Goal: Task Accomplishment & Management: Manage account settings

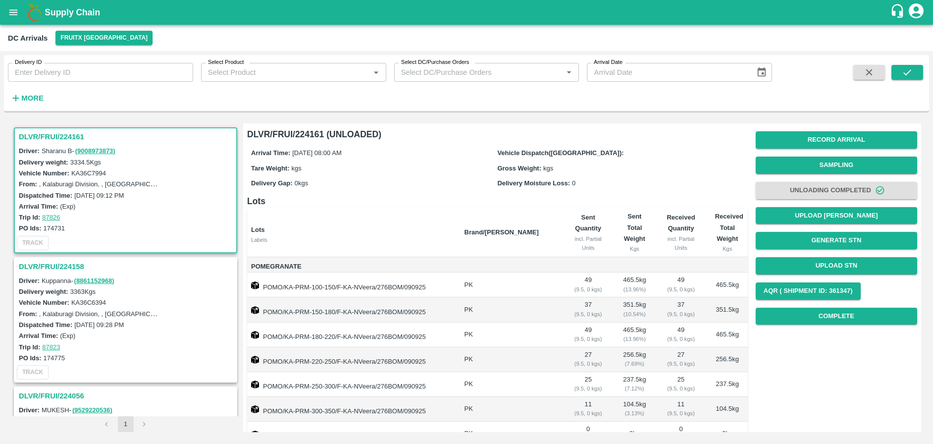
click at [47, 129] on div "DLVR/FRUI/224161" at bounding box center [125, 136] width 221 height 17
click at [48, 138] on h3 "DLVR/FRUI/224161" at bounding box center [127, 136] width 217 height 13
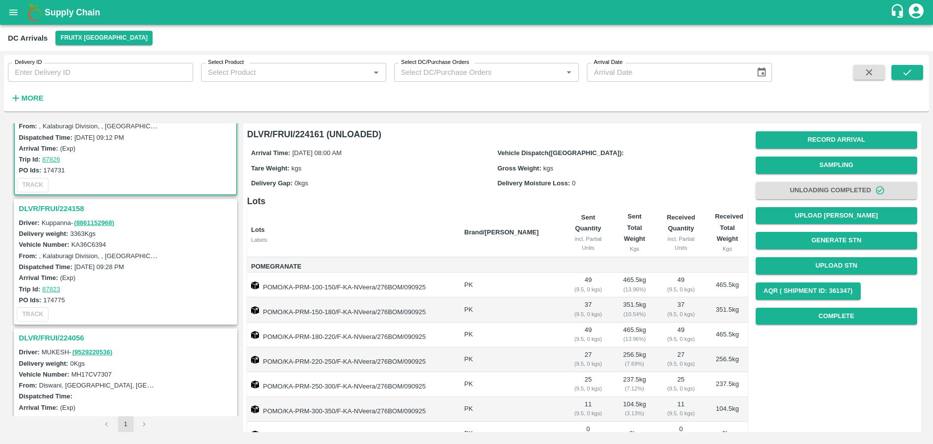
scroll to position [146, 0]
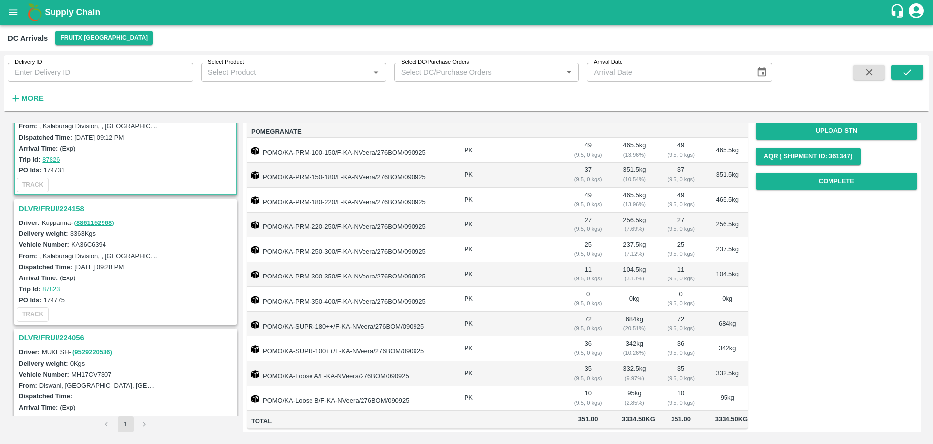
click at [45, 209] on h3 "DLVR/FRUI/224158" at bounding box center [127, 208] width 217 height 13
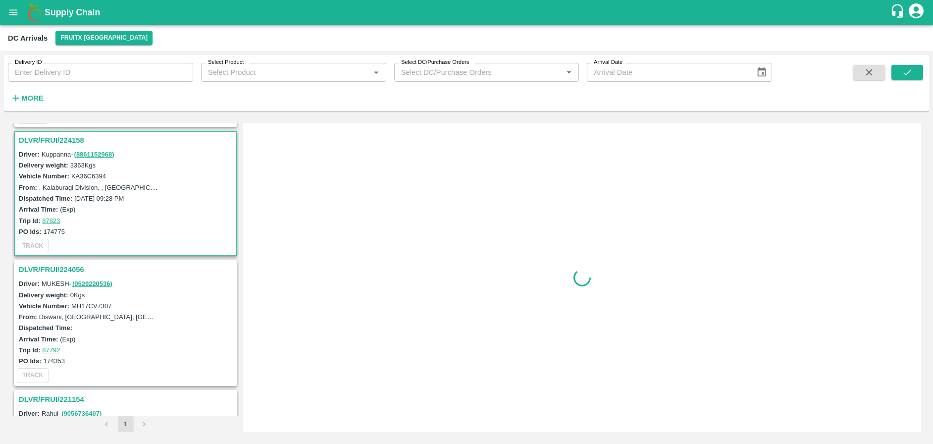
scroll to position [133, 0]
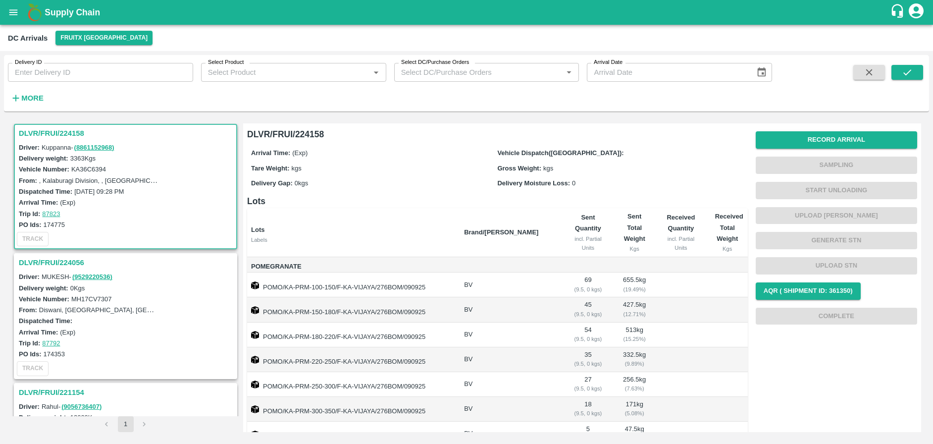
click at [54, 130] on h3 "DLVR/FRUI/224158" at bounding box center [127, 133] width 217 height 13
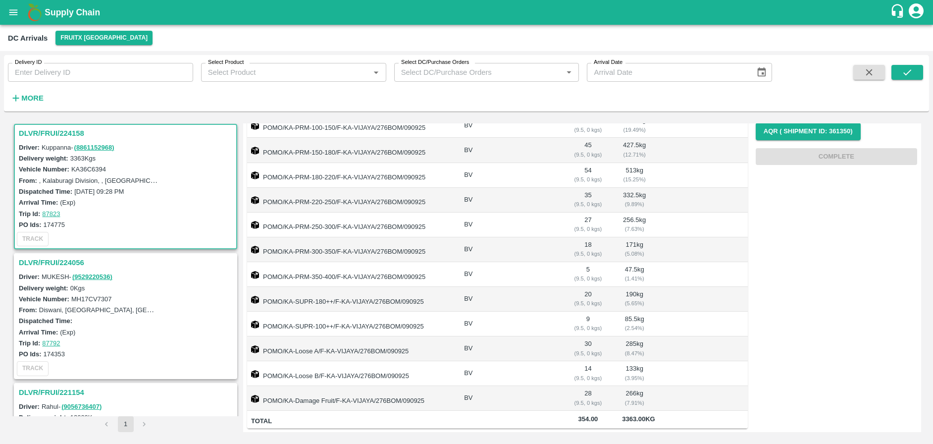
scroll to position [0, 0]
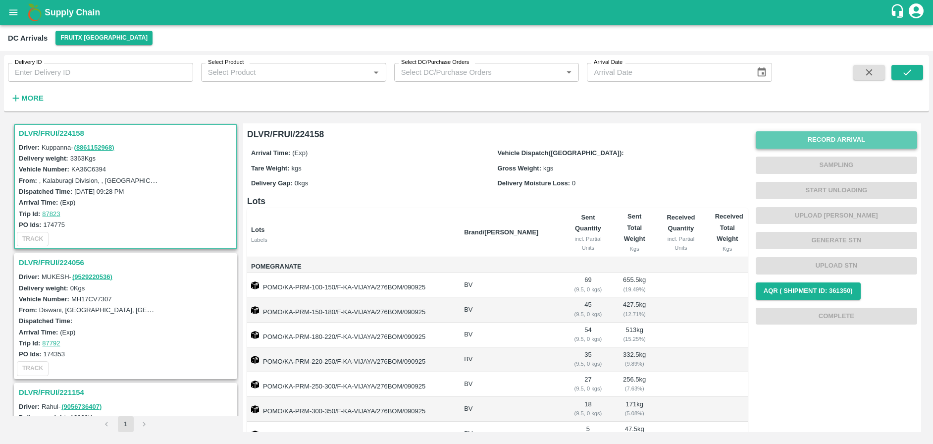
click at [852, 136] on button "Record Arrival" at bounding box center [837, 139] width 162 height 17
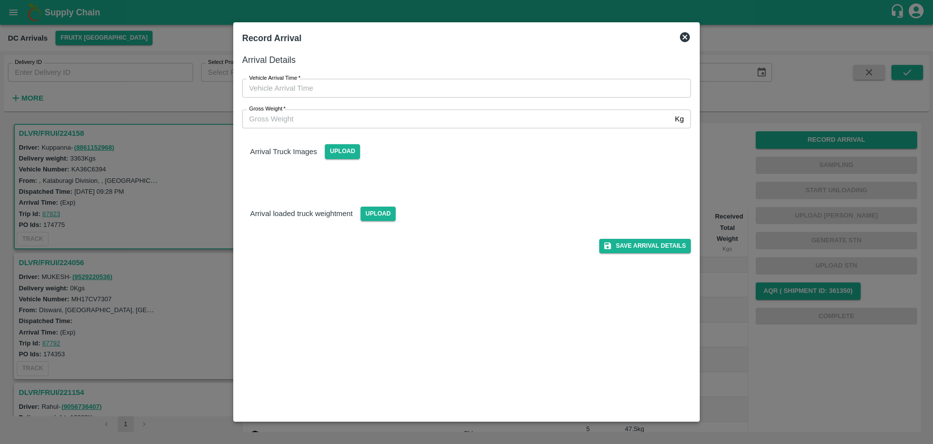
type input "DD/MM/YYYY hh:mm aa"
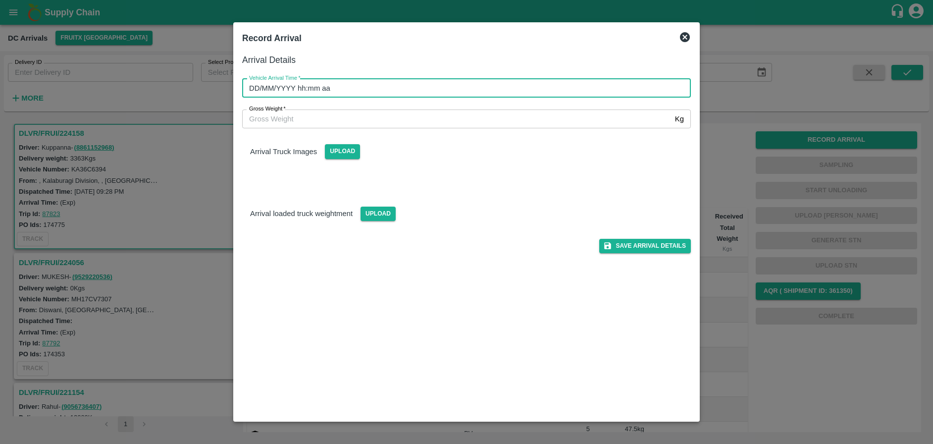
click at [495, 80] on input "DD/MM/YYYY hh:mm aa" at bounding box center [463, 88] width 442 height 19
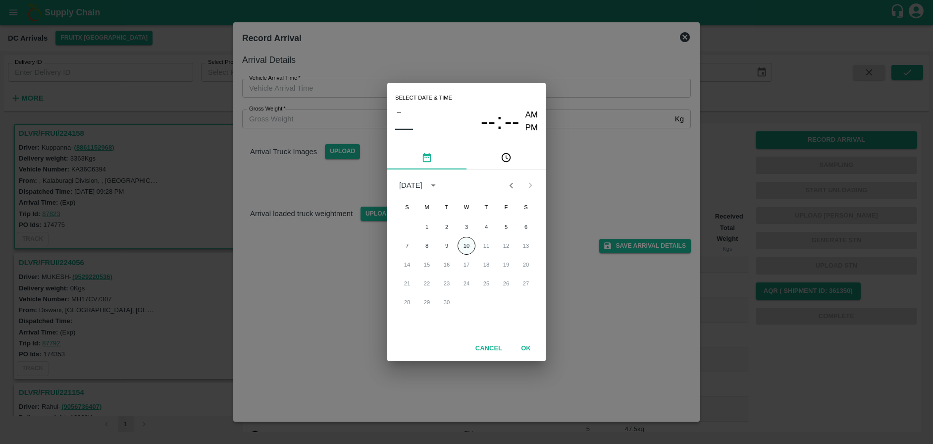
click at [474, 241] on button "10" at bounding box center [467, 246] width 18 height 18
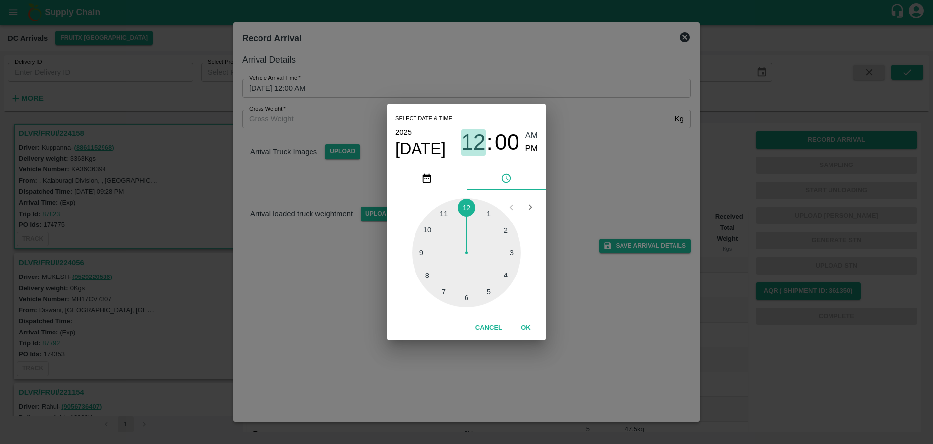
click at [480, 140] on span "12" at bounding box center [473, 142] width 25 height 26
click at [429, 272] on div at bounding box center [466, 252] width 109 height 109
click at [468, 298] on div at bounding box center [466, 252] width 109 height 109
type input "10/09/2025 08:30 AM"
click at [523, 325] on button "OK" at bounding box center [526, 327] width 32 height 17
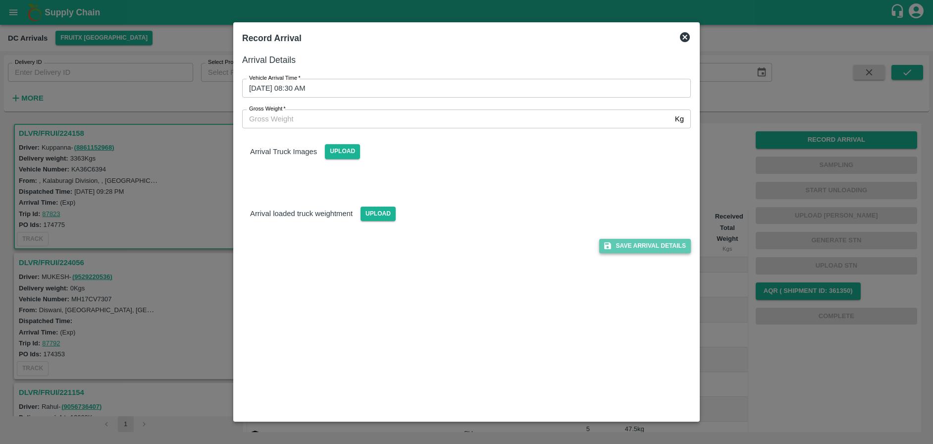
click at [652, 245] on button "Save Arrival Details" at bounding box center [645, 246] width 92 height 14
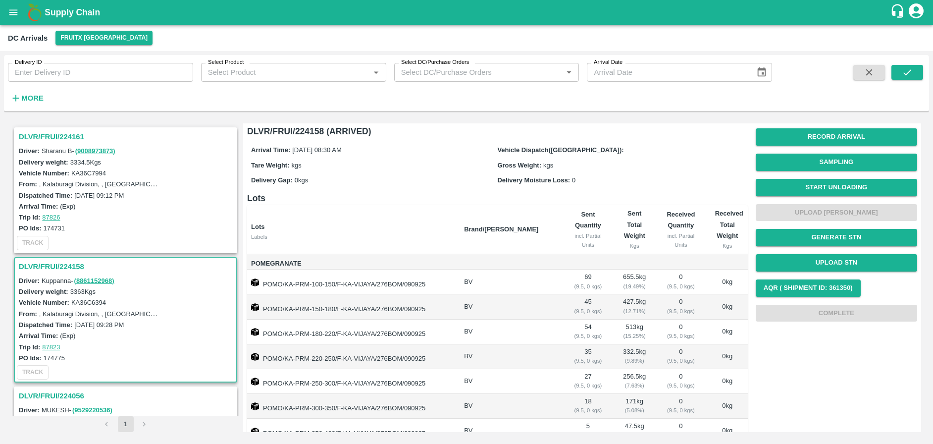
scroll to position [3, 0]
click at [48, 132] on h3 "DLVR/FRUI/224161" at bounding box center [127, 136] width 217 height 13
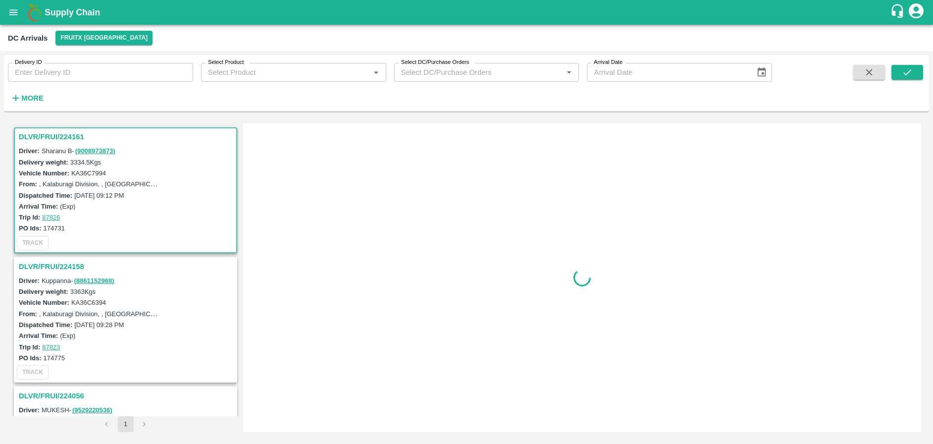
scroll to position [4, 0]
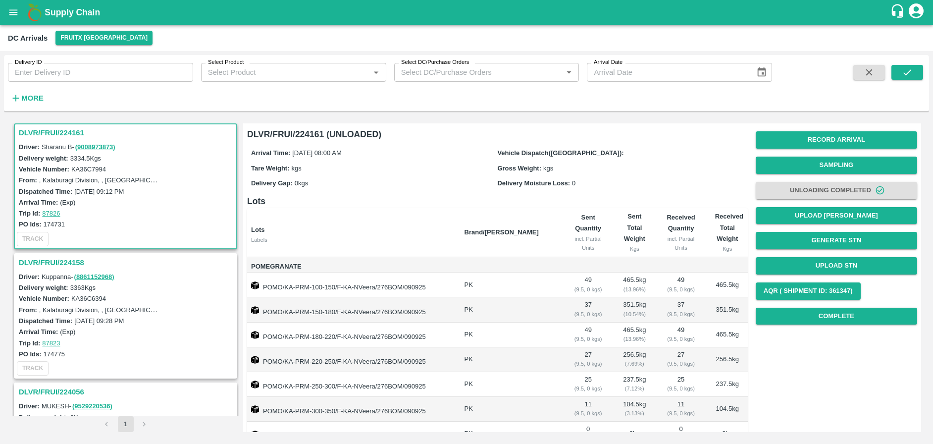
click at [57, 264] on h3 "DLVR/FRUI/224158" at bounding box center [127, 262] width 217 height 13
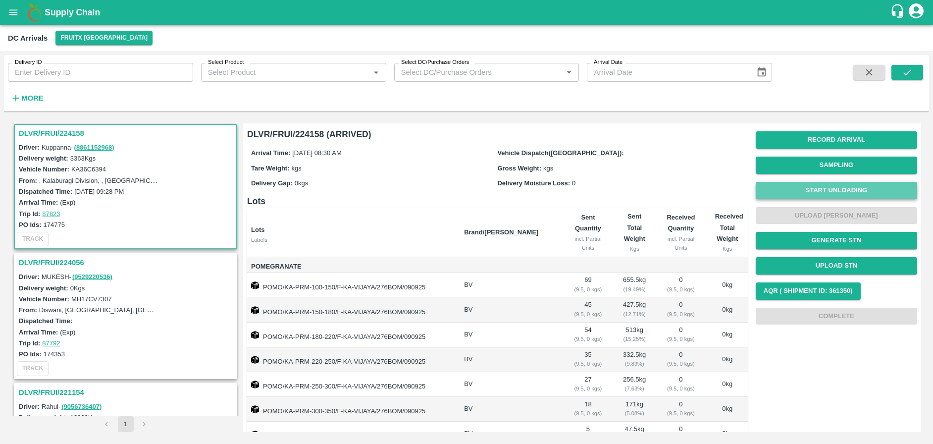
click at [827, 188] on button "Start Unloading" at bounding box center [837, 190] width 162 height 17
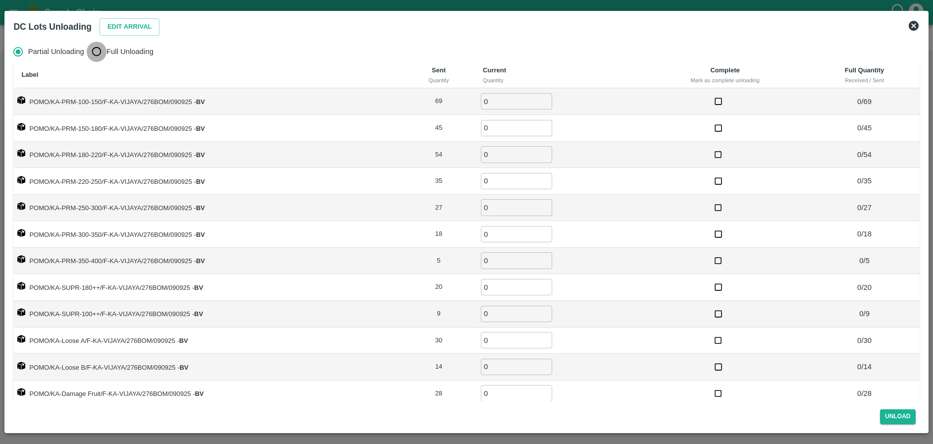
click at [106, 54] on input "Full Unloading" at bounding box center [97, 52] width 20 height 20
radio input "true"
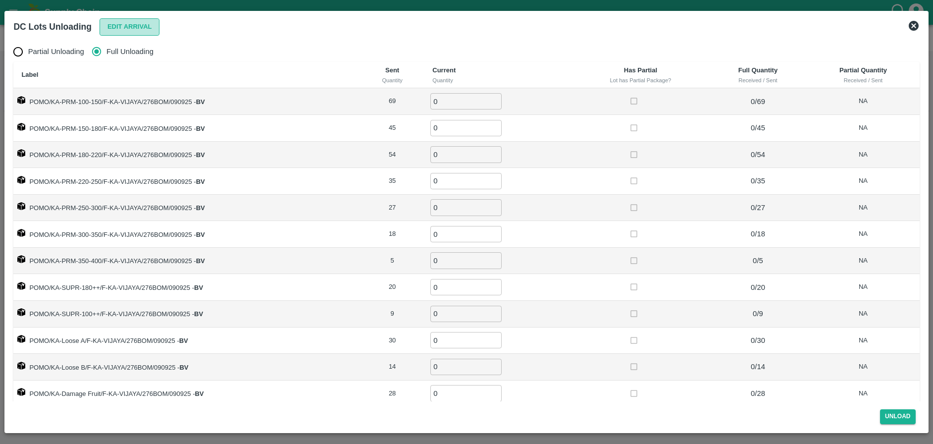
click at [140, 25] on button "Edit Arrival" at bounding box center [130, 26] width 60 height 17
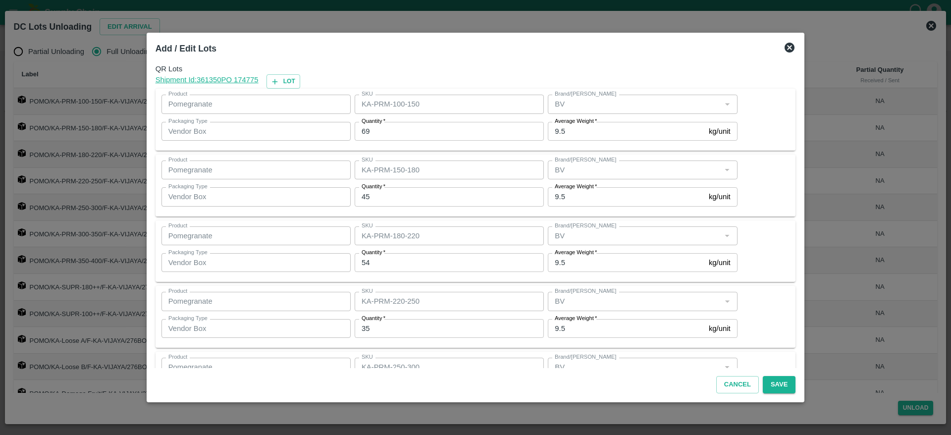
click at [785, 47] on icon at bounding box center [790, 48] width 10 height 10
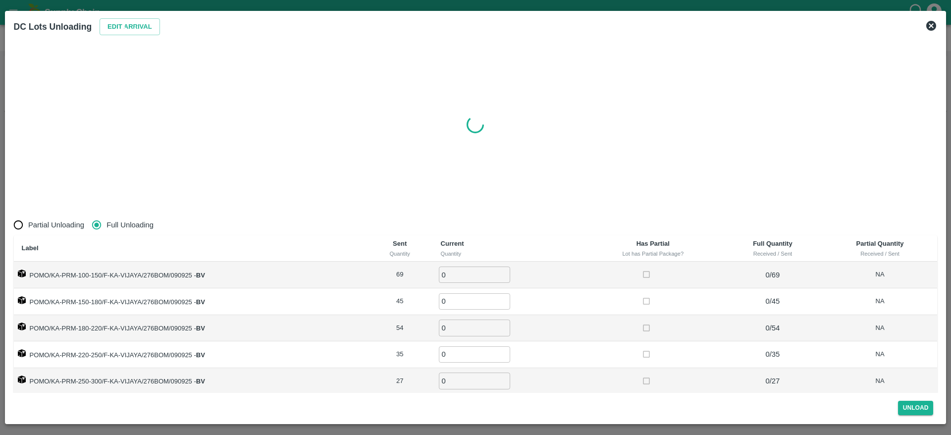
click at [933, 27] on icon at bounding box center [931, 26] width 12 height 12
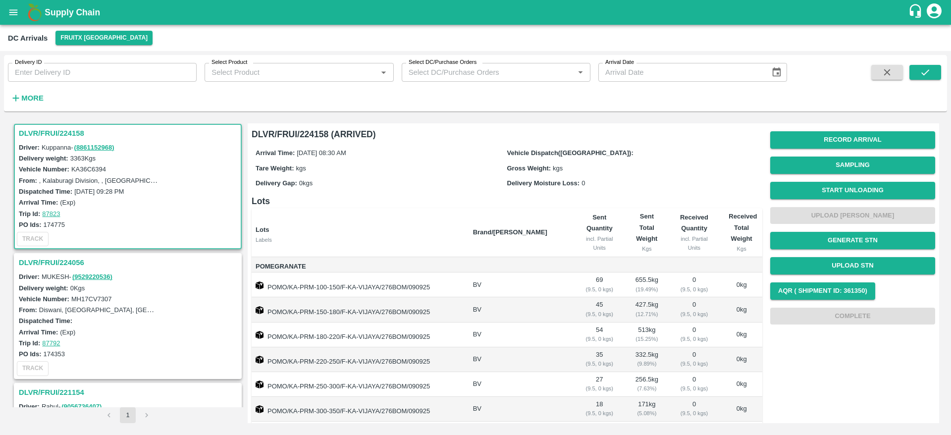
scroll to position [1, 0]
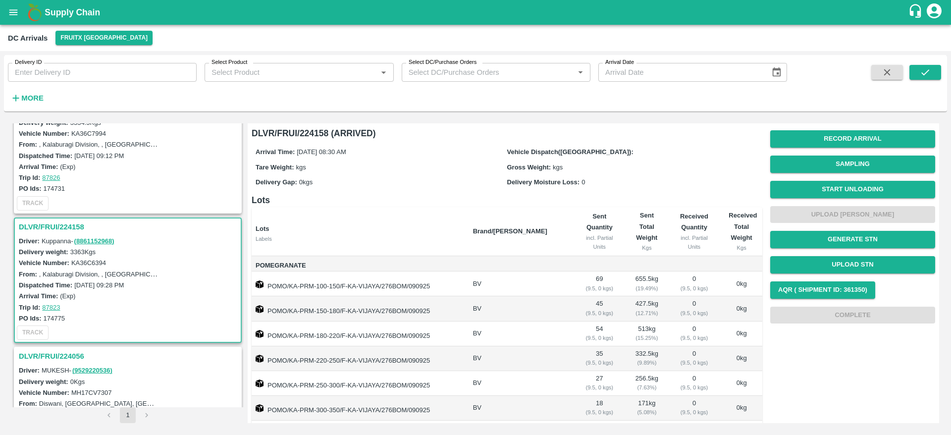
click at [61, 223] on h3 "DLVR/FRUI/224158" at bounding box center [129, 226] width 221 height 13
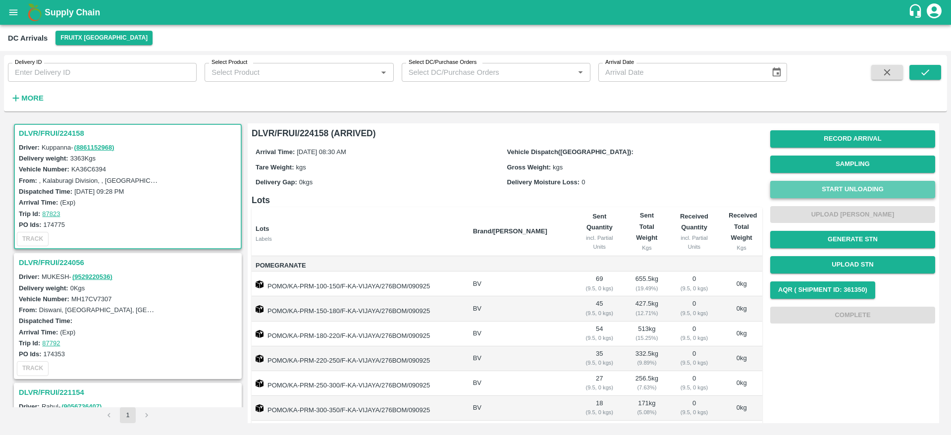
click at [843, 189] on button "Start Unloading" at bounding box center [852, 189] width 165 height 17
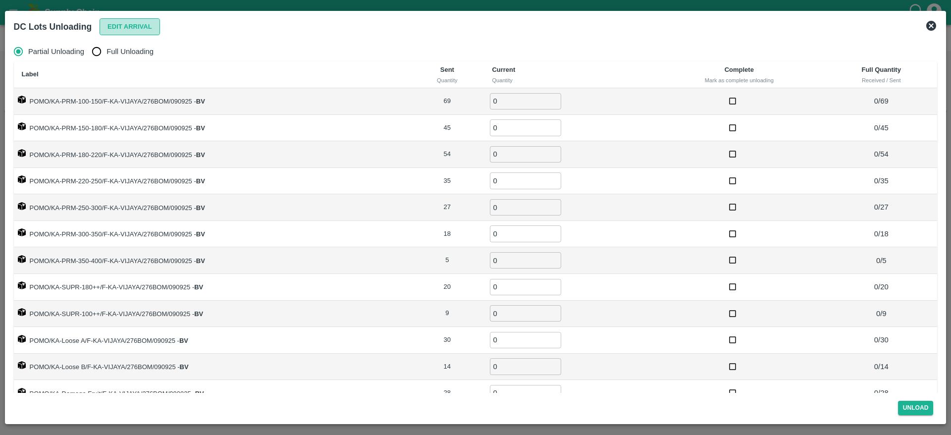
click at [125, 25] on button "Edit Arrival" at bounding box center [130, 26] width 60 height 17
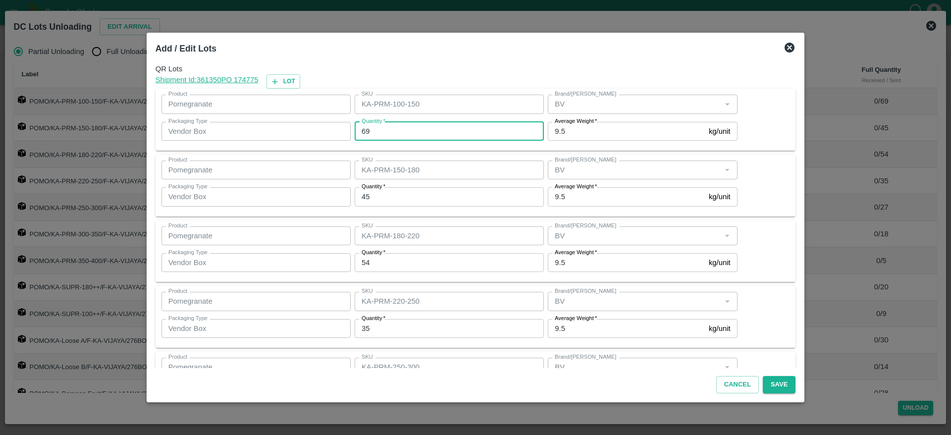
click at [406, 128] on input "69" at bounding box center [449, 131] width 189 height 19
type input "65"
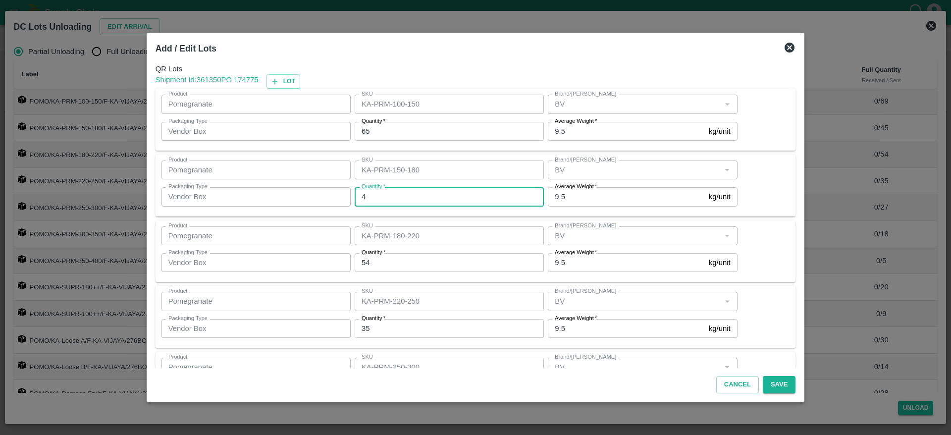
type input "45"
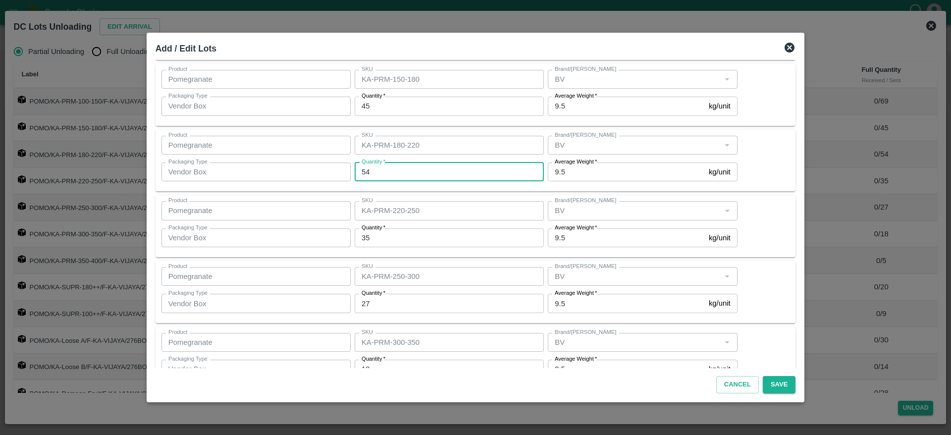
scroll to position [92, 0]
type input "57"
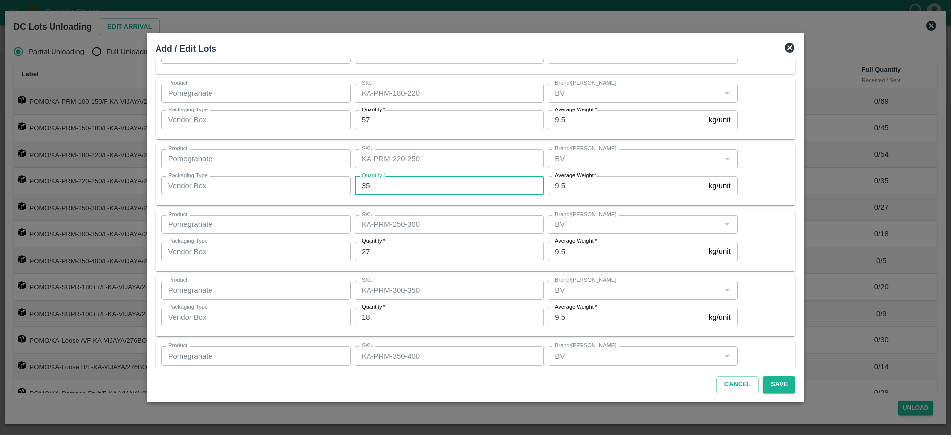
scroll to position [154, 0]
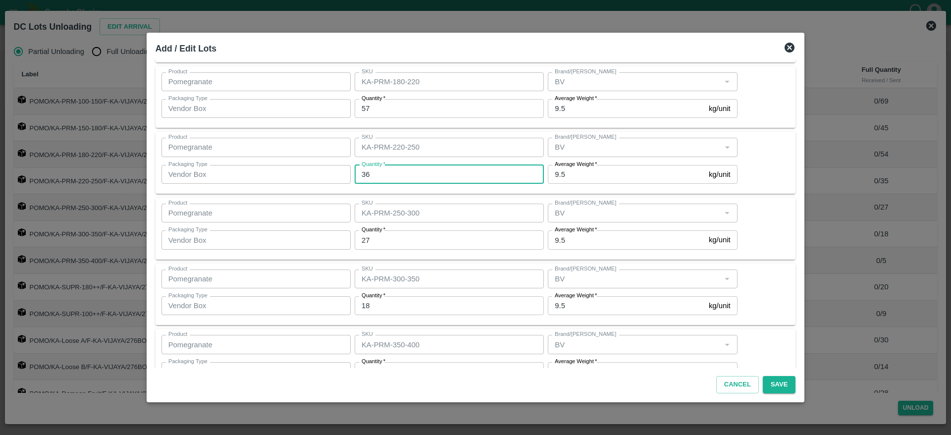
type input "36"
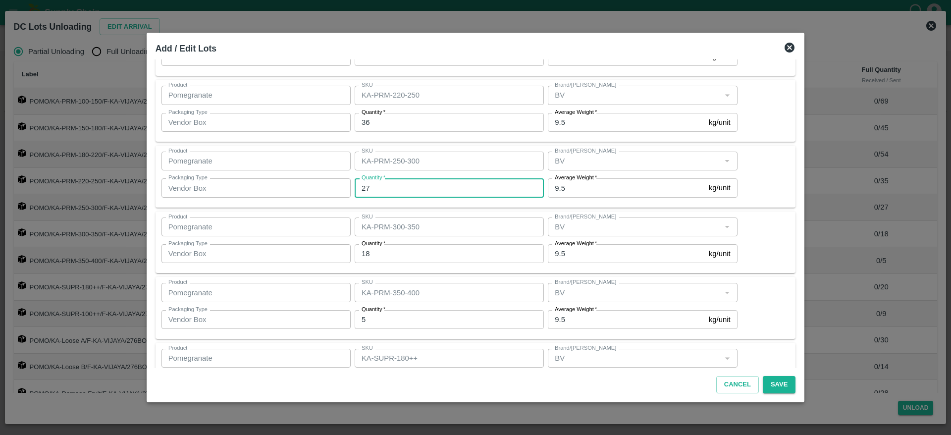
scroll to position [209, 0]
type input "27"
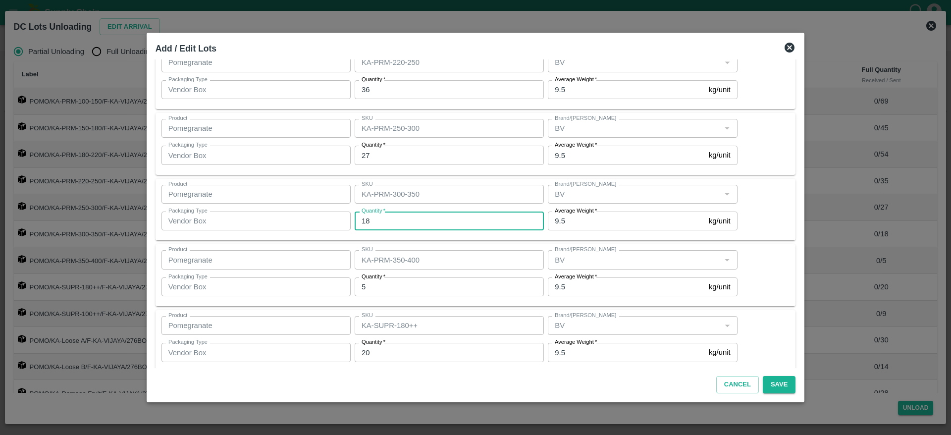
scroll to position [240, 0]
type input "18"
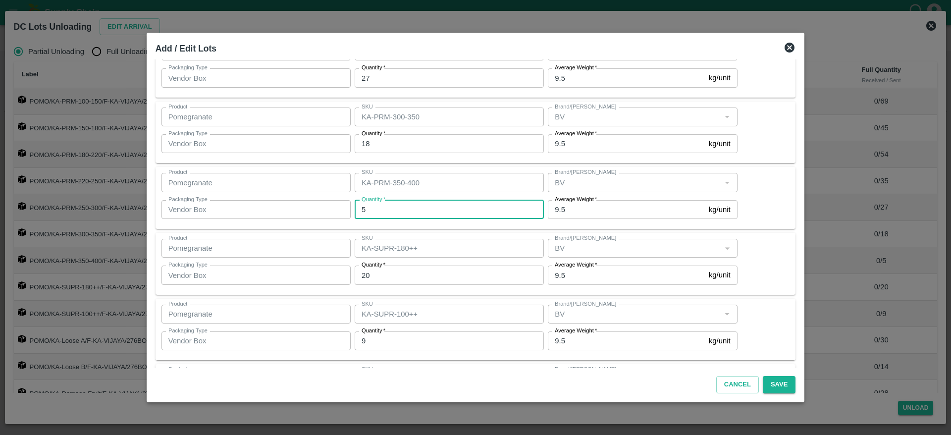
scroll to position [331, 0]
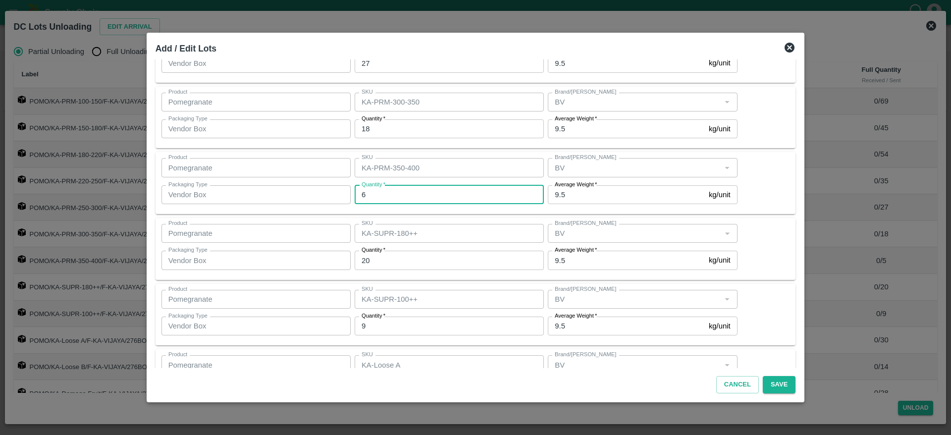
type input "6"
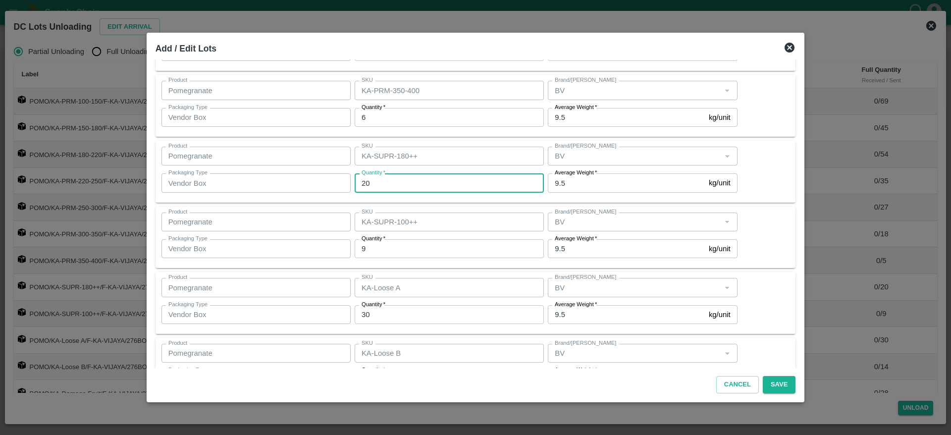
scroll to position [416, 0]
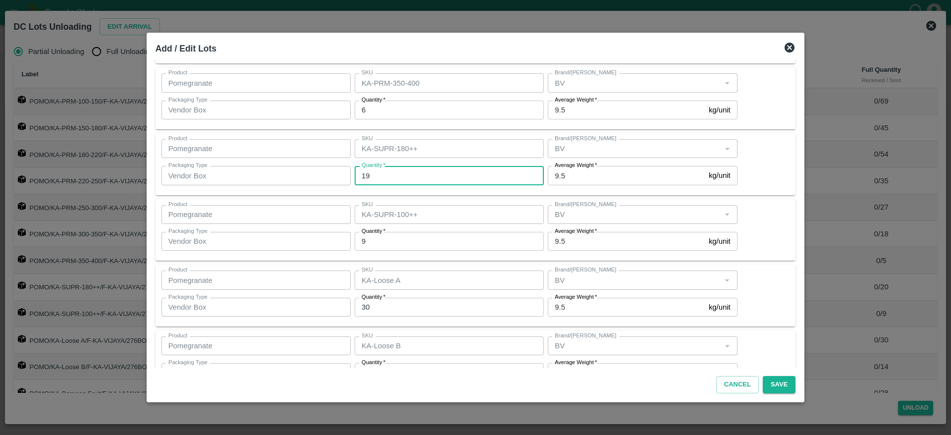
type input "19"
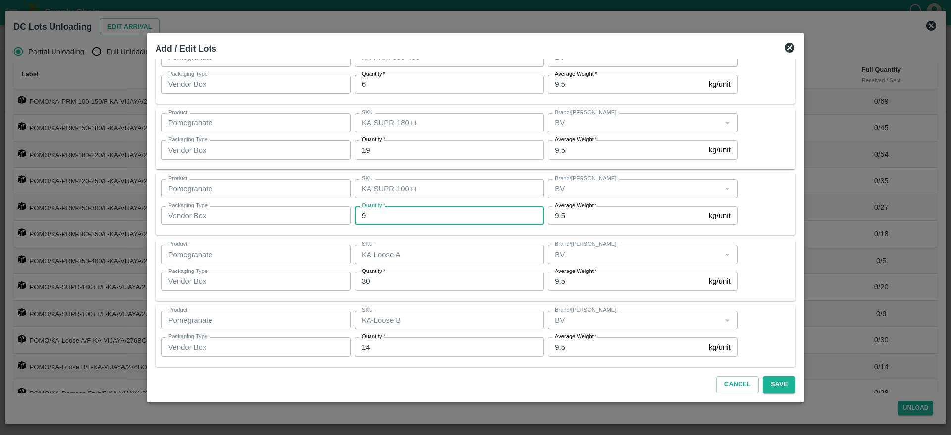
scroll to position [447, 0]
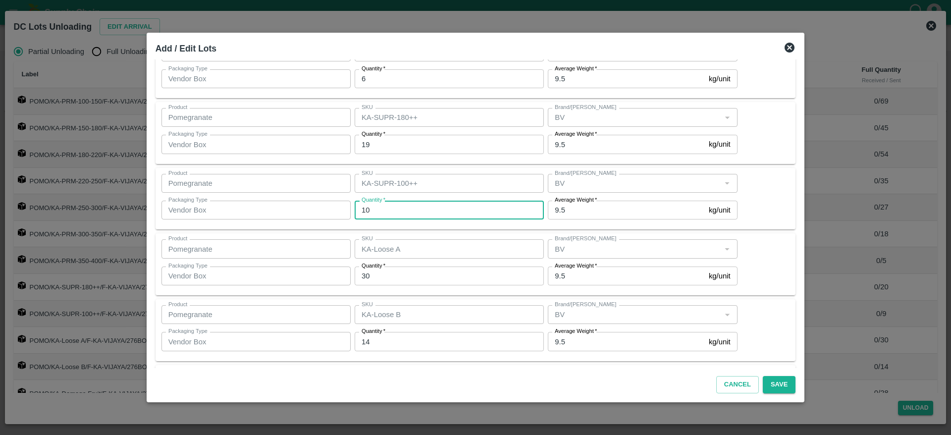
type input "10"
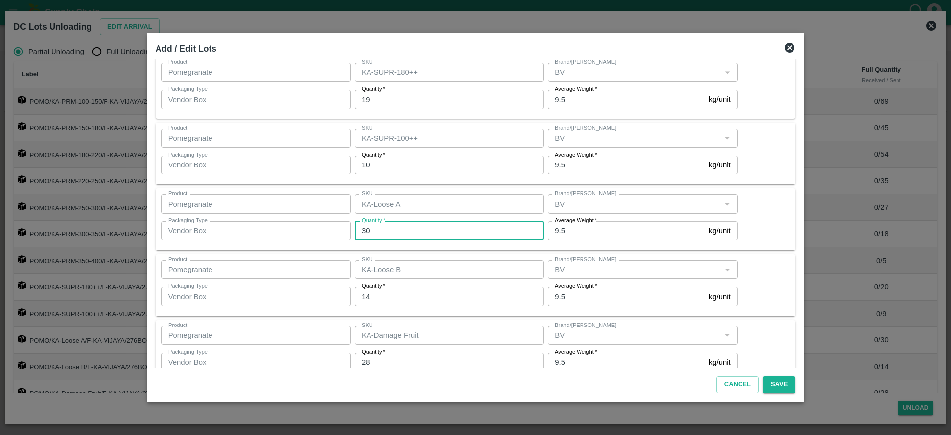
scroll to position [513, 0]
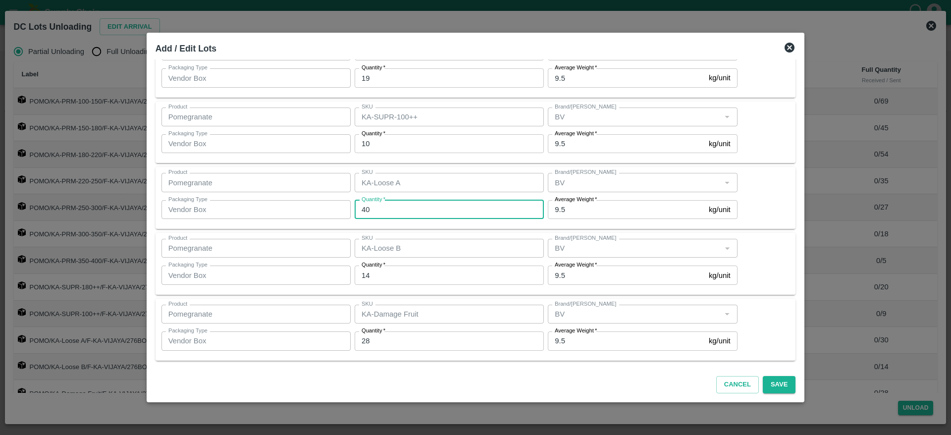
type input "40"
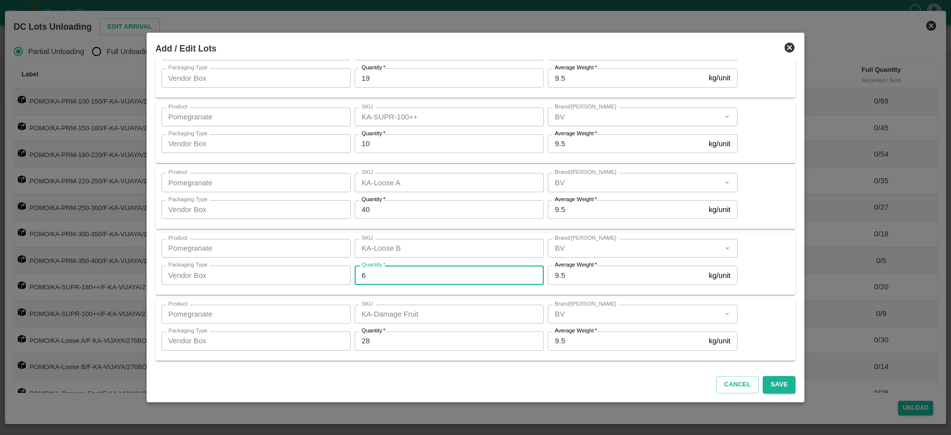
type input "6"
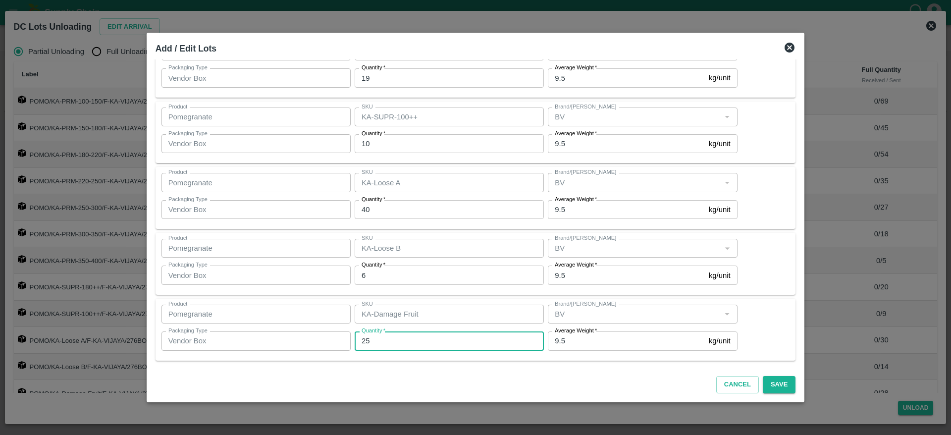
type input "25"
click at [767, 387] on button "Save" at bounding box center [779, 384] width 33 height 17
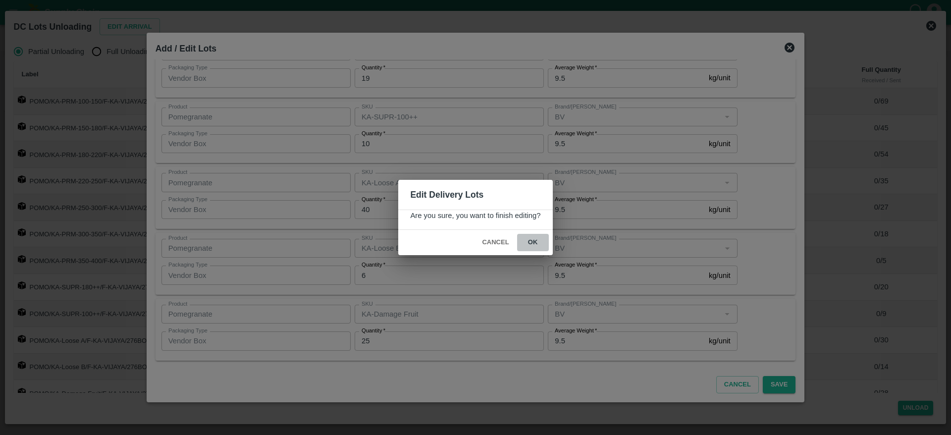
click at [535, 243] on button "ok" at bounding box center [533, 242] width 32 height 17
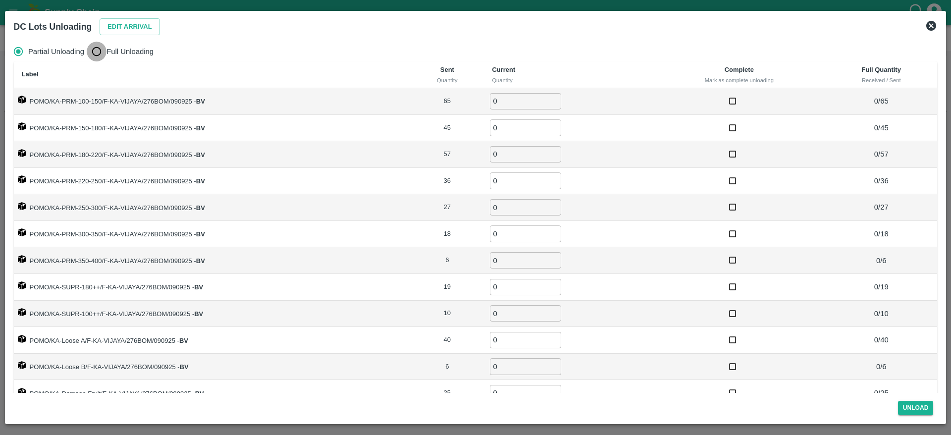
click at [102, 48] on input "Full Unloading" at bounding box center [97, 52] width 20 height 20
radio input "true"
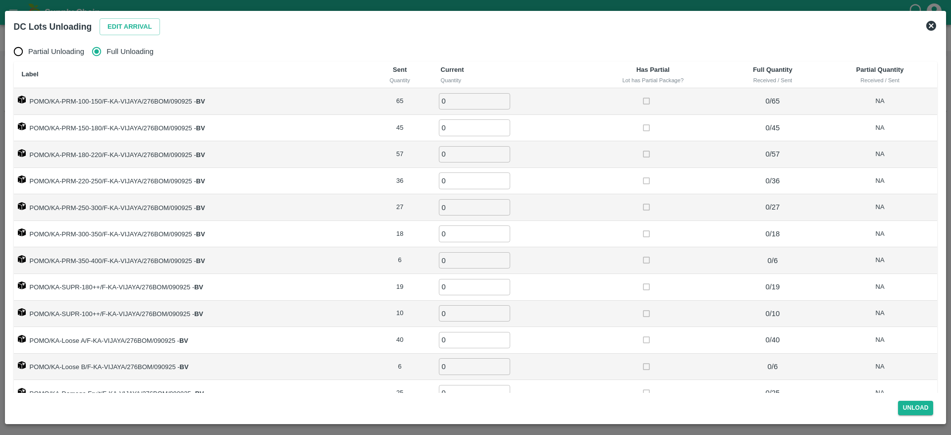
click at [454, 105] on input "0" at bounding box center [474, 101] width 71 height 16
type input "65"
type input "45"
type input "57"
type input "36"
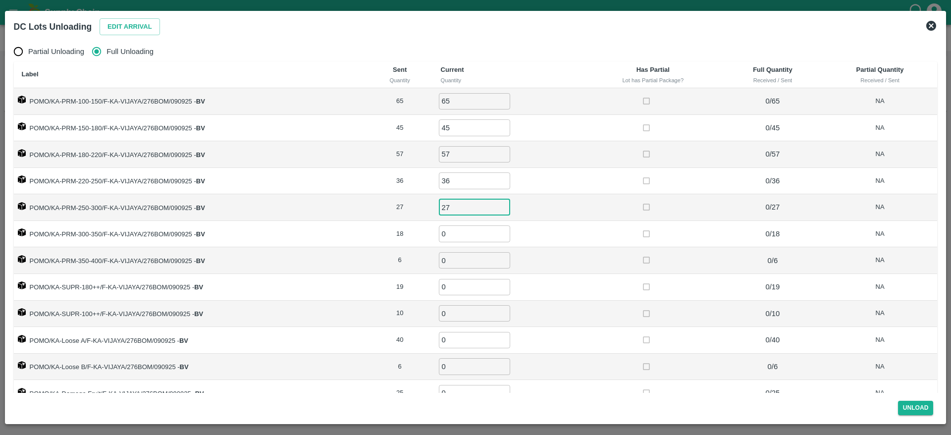
type input "27"
type input "18"
type input "6"
type input "19"
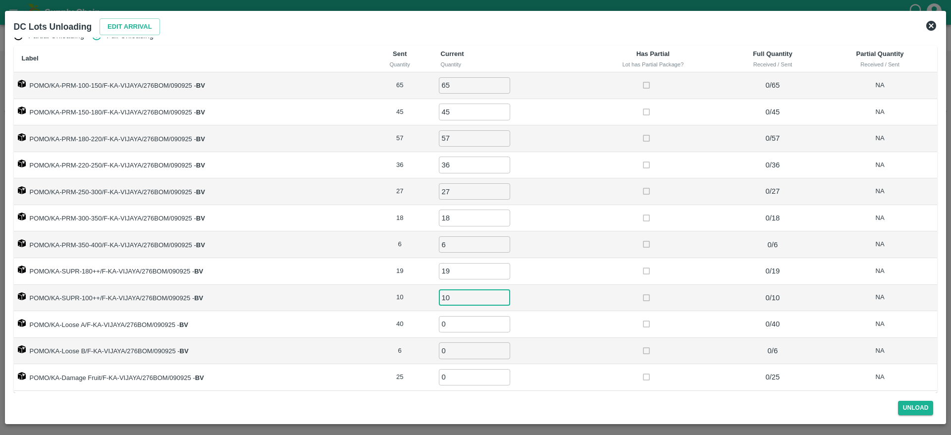
type input "10"
type input "40"
type input "6"
type input "25"
click at [664, 265] on div at bounding box center [653, 271] width 29 height 18
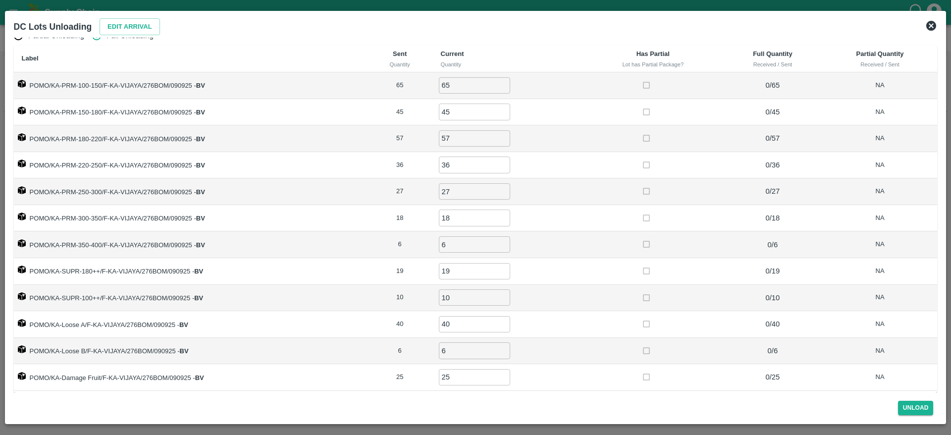
scroll to position [0, 0]
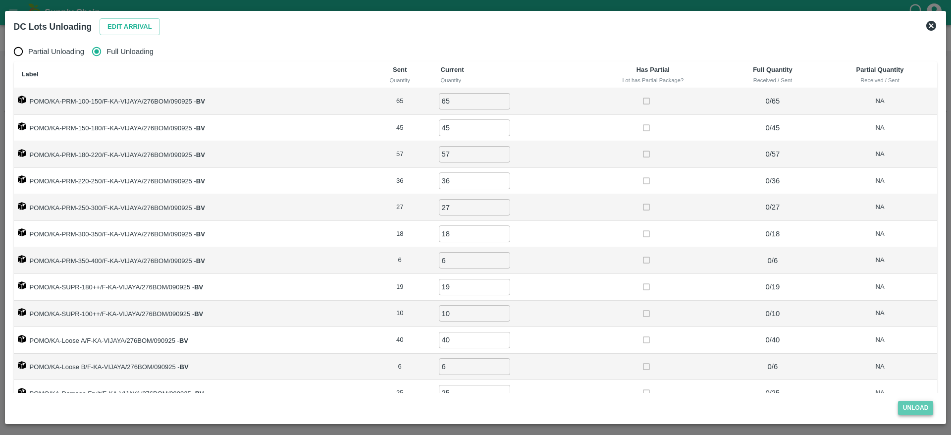
click at [911, 409] on button "Unload" at bounding box center [916, 408] width 36 height 14
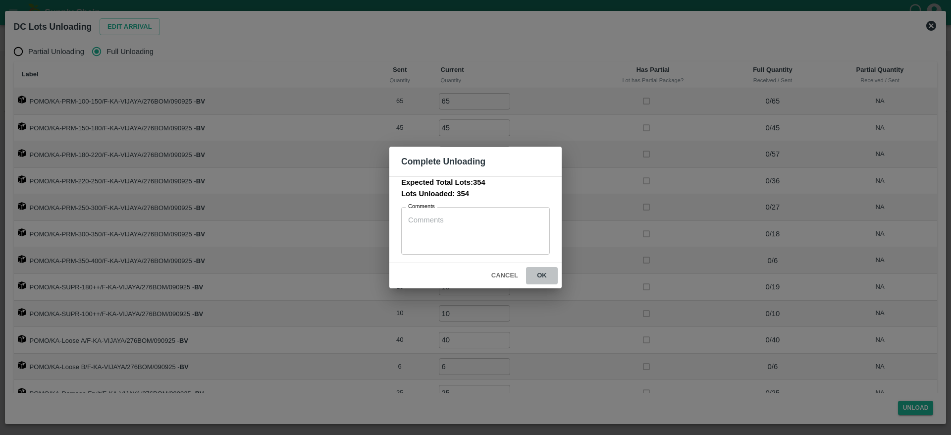
click at [537, 281] on button "ok" at bounding box center [542, 275] width 32 height 17
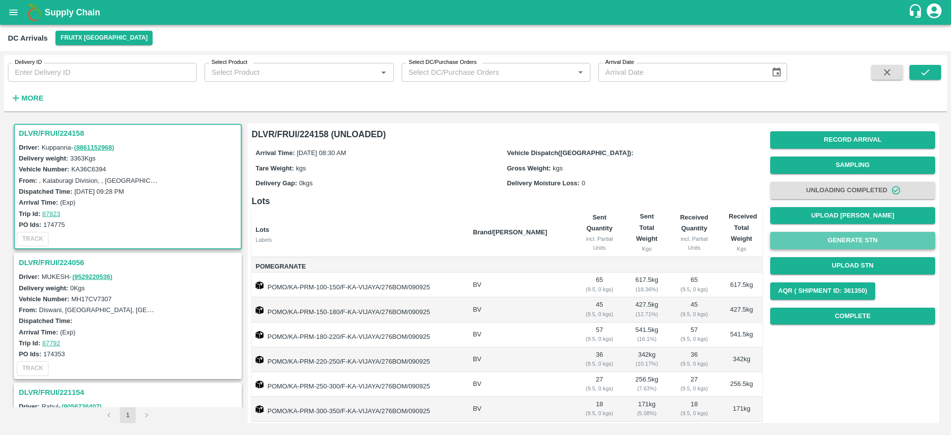
click at [845, 241] on button "Generate STN" at bounding box center [852, 240] width 165 height 17
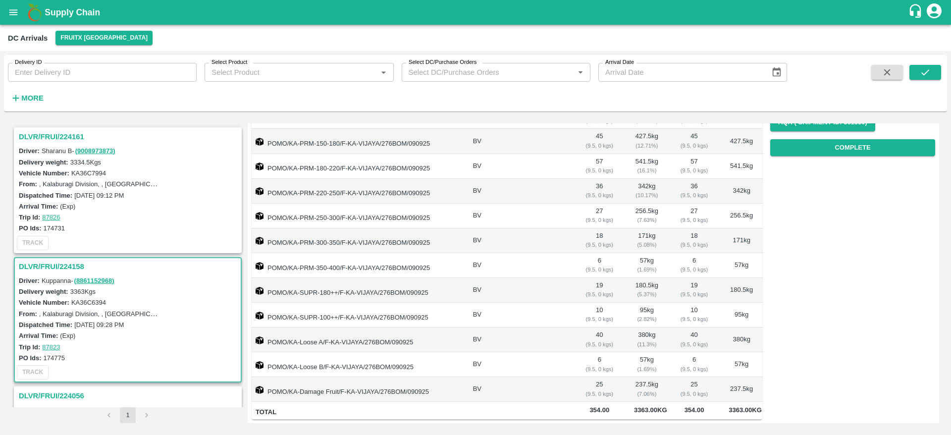
click at [57, 137] on h3 "DLVR/FRUI/224161" at bounding box center [129, 136] width 221 height 13
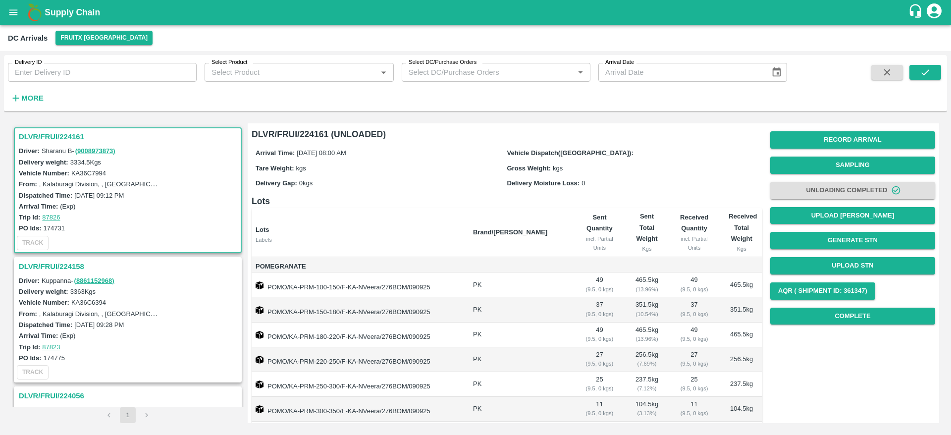
click at [52, 129] on div "DLVR/FRUI/224161" at bounding box center [128, 136] width 226 height 17
click at [51, 136] on h3 "DLVR/FRUI/224161" at bounding box center [129, 136] width 221 height 13
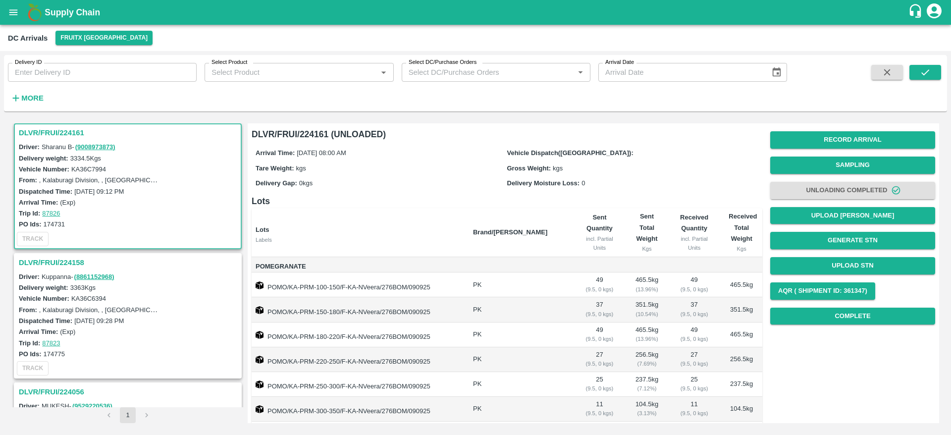
click at [42, 129] on h3 "DLVR/FRUI/224161" at bounding box center [129, 132] width 221 height 13
click at [40, 129] on h3 "DLVR/FRUI/224161" at bounding box center [129, 132] width 221 height 13
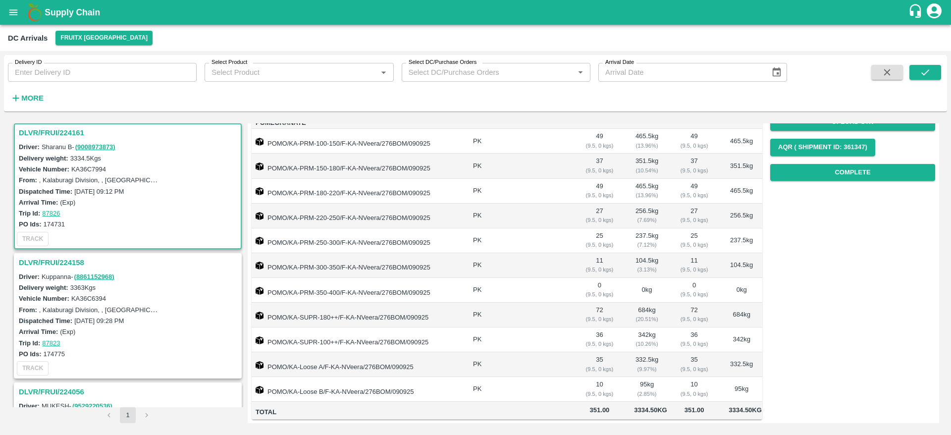
scroll to position [0, 0]
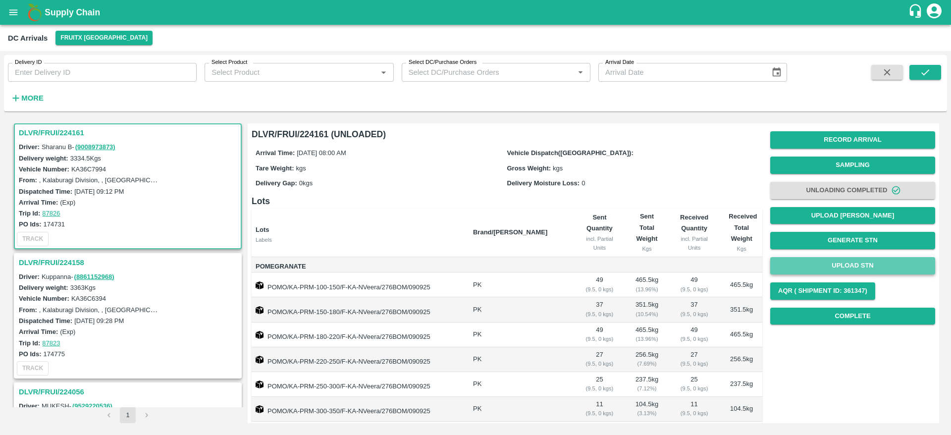
click at [844, 262] on button "Upload STN" at bounding box center [852, 265] width 165 height 17
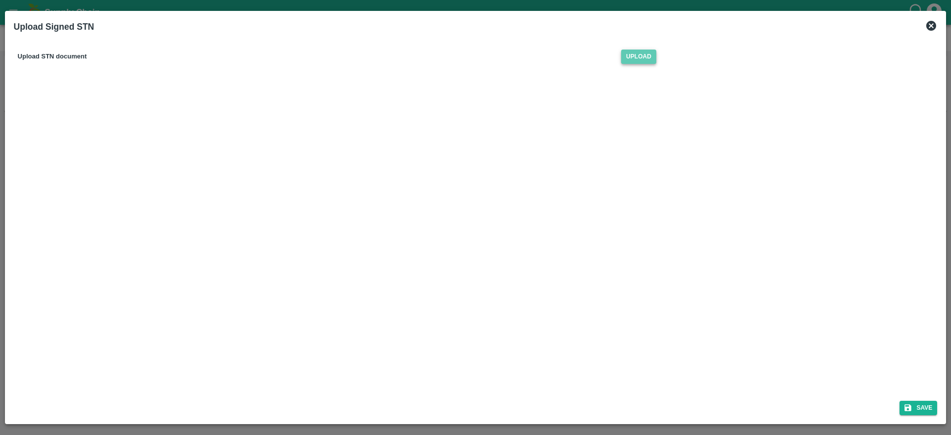
click at [630, 60] on span "Upload" at bounding box center [638, 57] width 35 height 14
click at [0, 0] on input "Upload" at bounding box center [0, 0] width 0 height 0
click at [919, 405] on button "Save" at bounding box center [919, 408] width 38 height 14
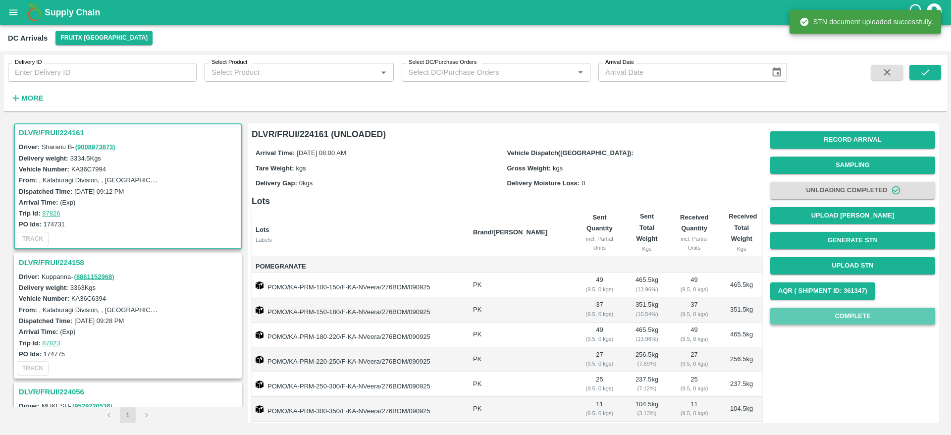
click at [826, 317] on button "Complete" at bounding box center [852, 316] width 165 height 17
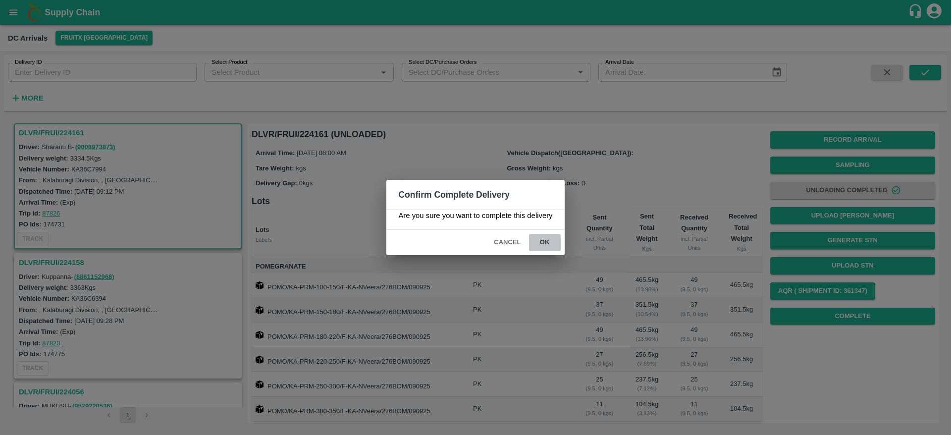
click at [544, 236] on button "ok" at bounding box center [545, 242] width 32 height 17
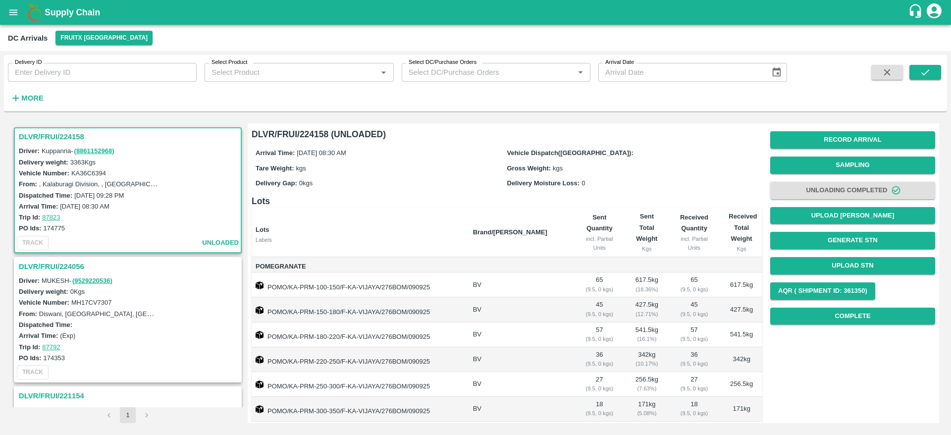
click at [57, 131] on h3 "DLVR/FRUI/224158" at bounding box center [129, 136] width 221 height 13
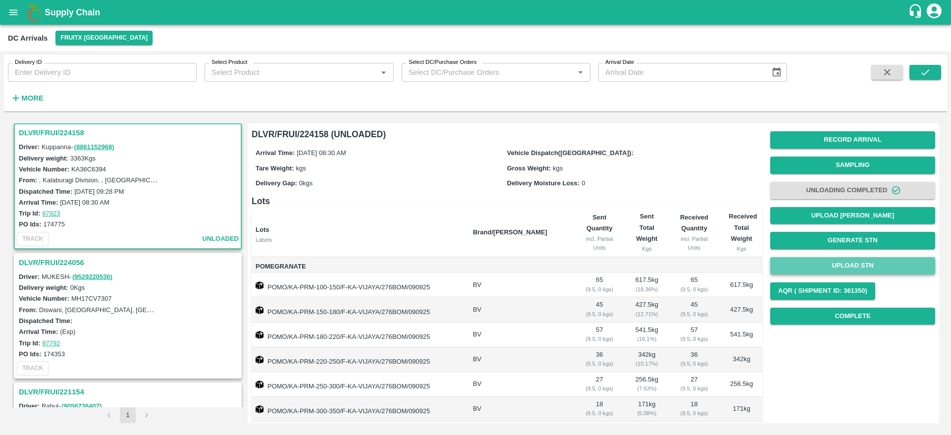
click at [851, 267] on button "Upload STN" at bounding box center [852, 265] width 165 height 17
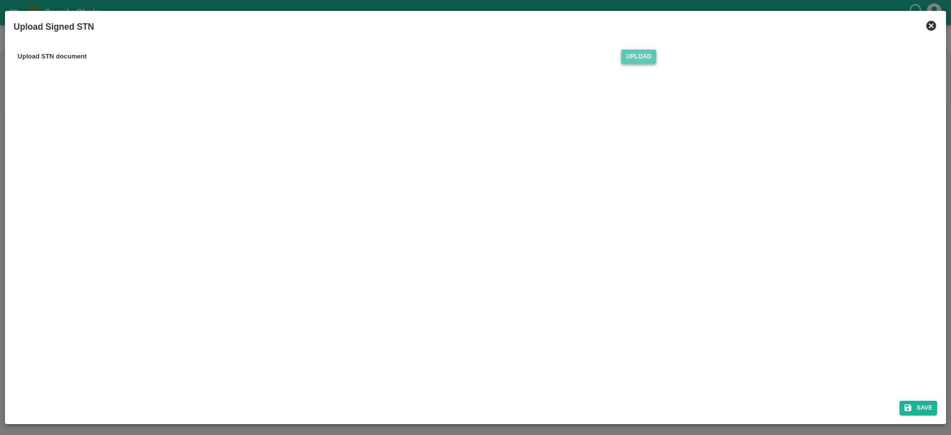
click at [650, 56] on span "Upload" at bounding box center [638, 57] width 35 height 14
click at [0, 0] on input "Upload" at bounding box center [0, 0] width 0 height 0
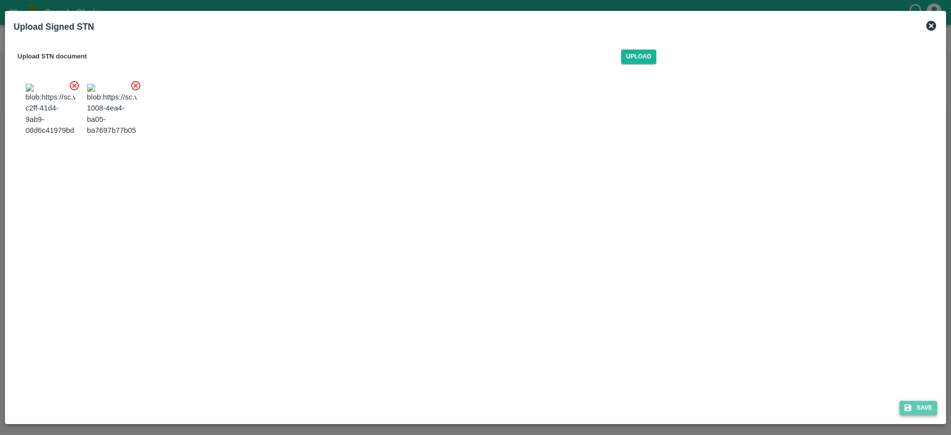
click at [918, 413] on button "Save" at bounding box center [919, 408] width 38 height 14
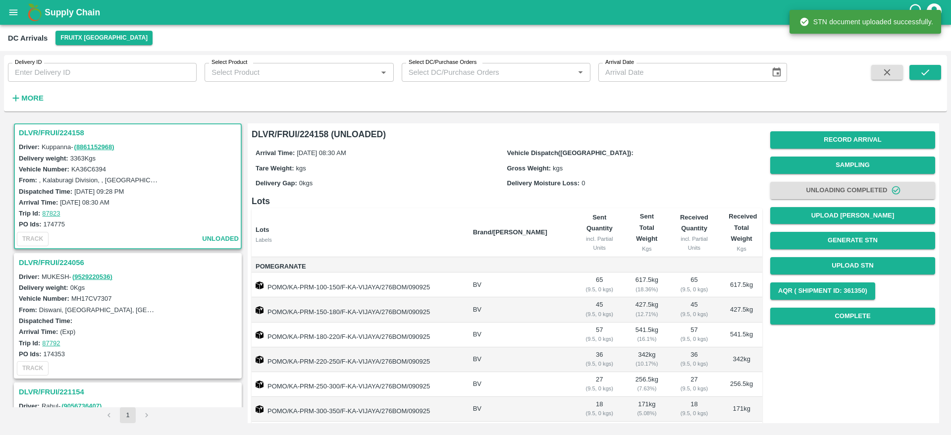
scroll to position [1, 0]
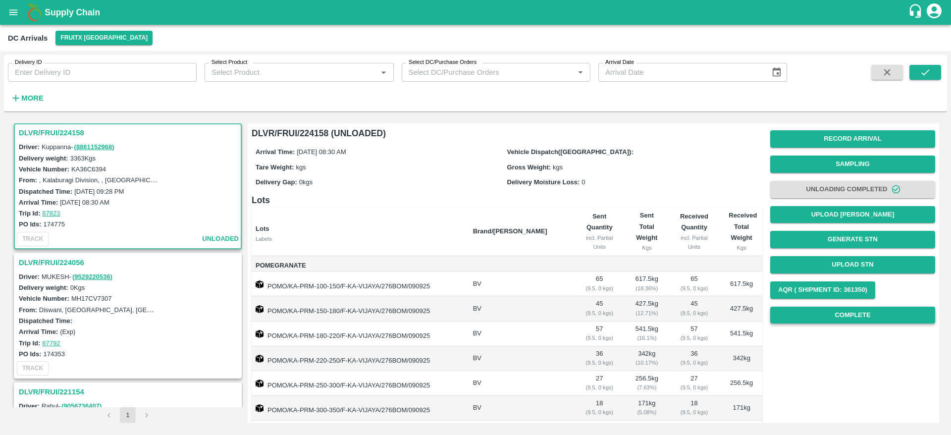
drag, startPoint x: 848, startPoint y: 327, endPoint x: 858, endPoint y: 321, distance: 12.2
click at [858, 321] on div "Record Arrival Sampling Unloading Completed Upload Tare Weight Generate STN Upl…" at bounding box center [848, 352] width 173 height 468
click at [858, 321] on button "Complete" at bounding box center [852, 315] width 165 height 17
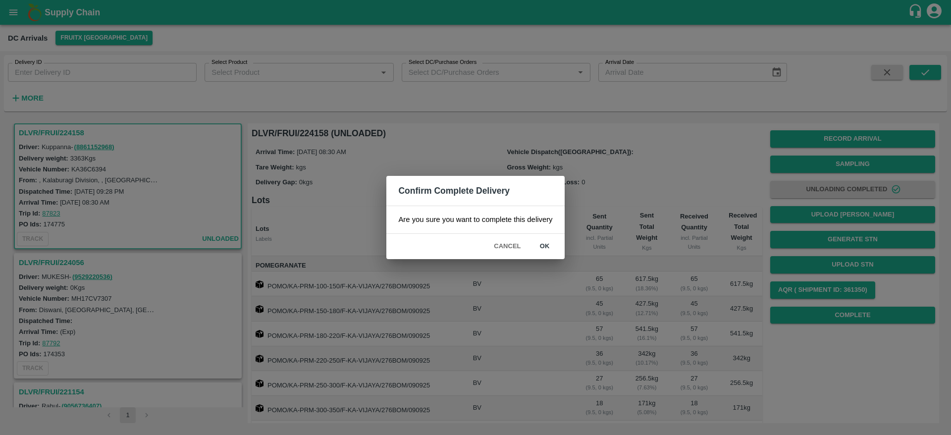
click at [545, 246] on button "ok" at bounding box center [545, 246] width 32 height 17
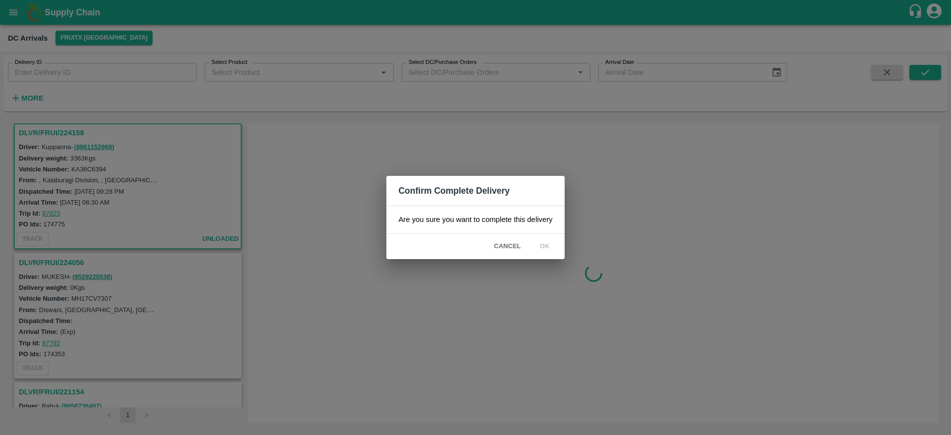
scroll to position [0, 0]
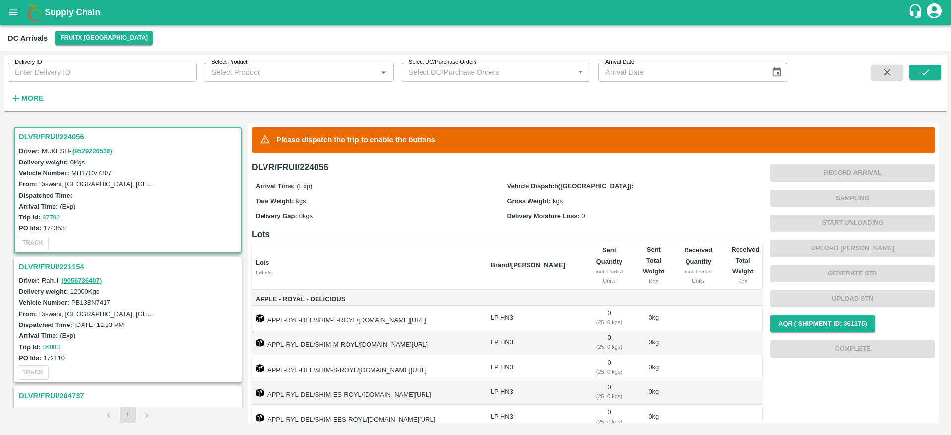
click at [51, 136] on h3 "DLVR/FRUI/224056" at bounding box center [129, 136] width 221 height 13
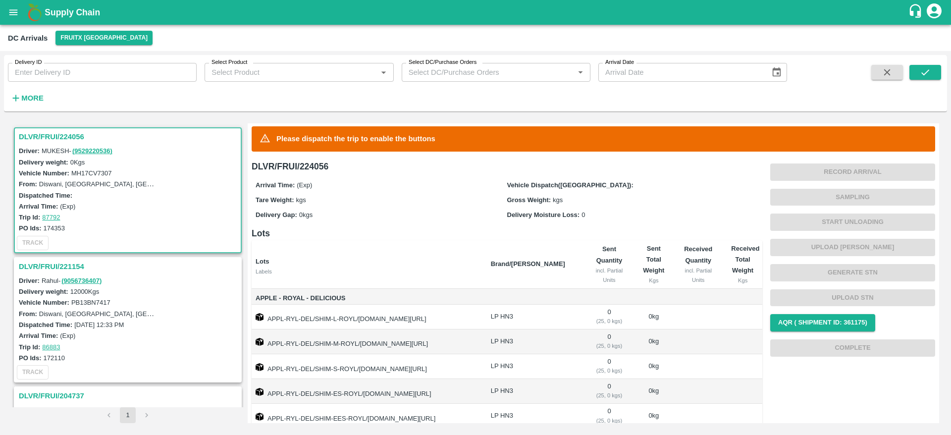
click at [45, 144] on div "DLVR/FRUI/224056" at bounding box center [128, 136] width 226 height 17
click at [48, 138] on h3 "DLVR/FRUI/224056" at bounding box center [129, 136] width 221 height 13
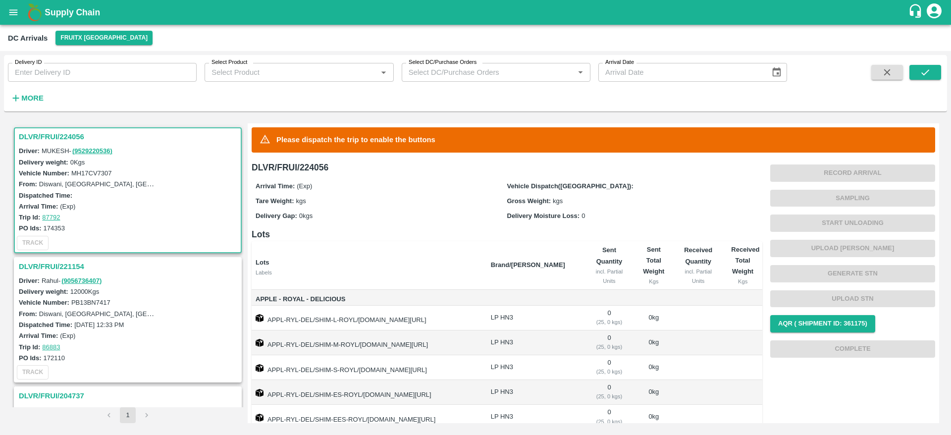
click at [61, 137] on h3 "DLVR/FRUI/224056" at bounding box center [129, 136] width 221 height 13
click at [66, 138] on h3 "DLVR/FRUI/224056" at bounding box center [129, 136] width 221 height 13
click at [30, 96] on strong "More" at bounding box center [32, 98] width 22 height 8
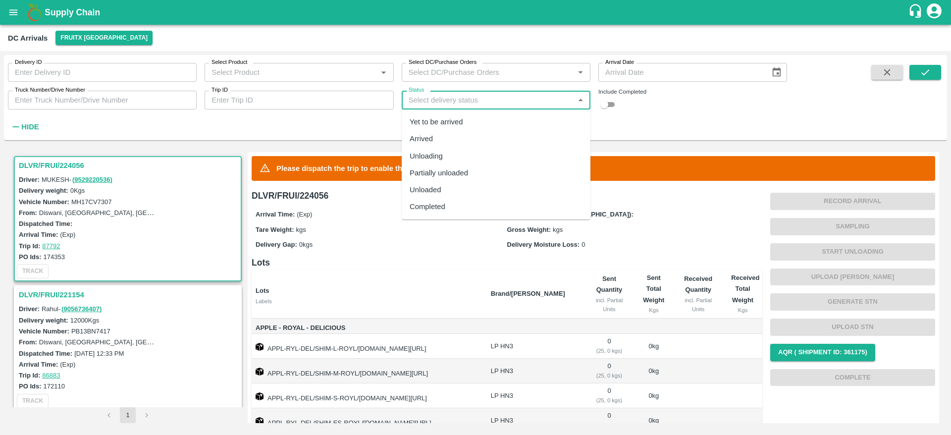
click at [491, 97] on input "Status" at bounding box center [488, 100] width 166 height 13
click at [439, 203] on div "Completed" at bounding box center [428, 206] width 36 height 11
type input "Completed"
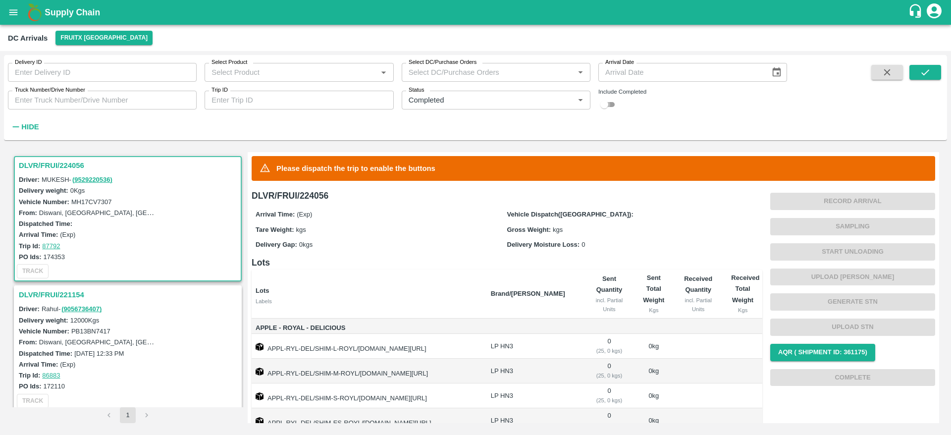
click at [602, 108] on input "checkbox" at bounding box center [605, 105] width 36 height 12
checkbox input "true"
click at [925, 74] on icon "submit" at bounding box center [926, 72] width 8 height 6
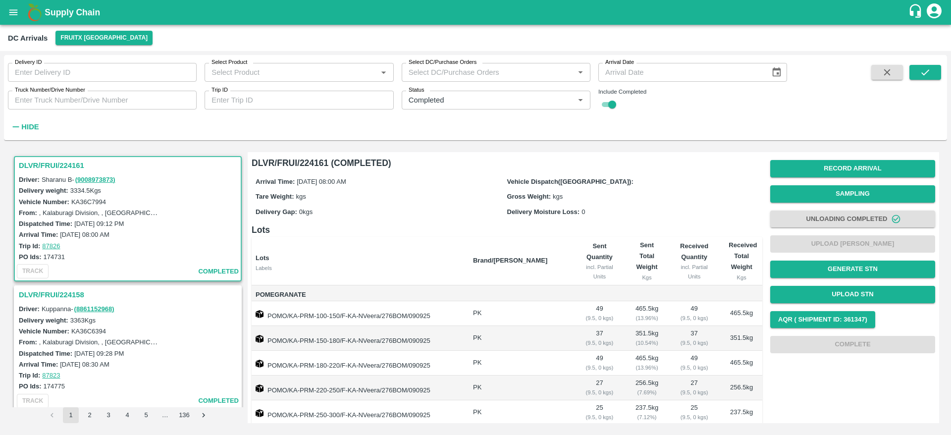
click at [66, 166] on h3 "DLVR/FRUI/224161" at bounding box center [129, 165] width 221 height 13
click at [42, 160] on h3 "DLVR/FRUI/224161" at bounding box center [129, 165] width 221 height 13
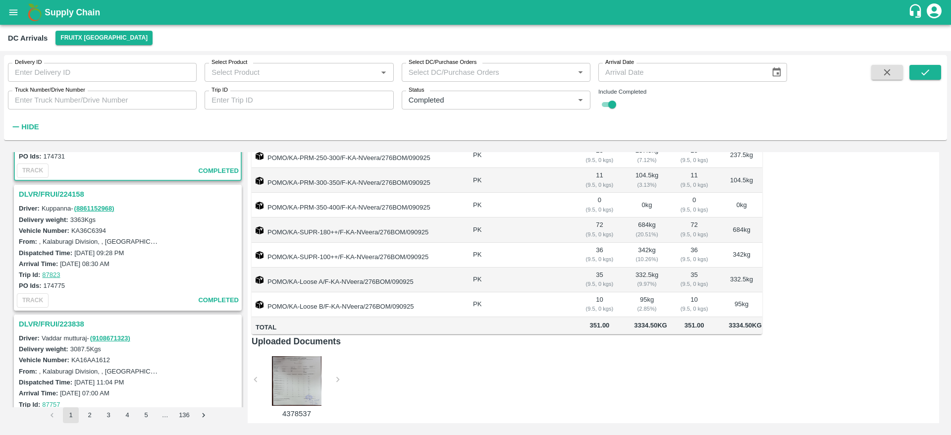
scroll to position [102, 0]
click at [46, 195] on h3 "DLVR/FRUI/224158" at bounding box center [129, 193] width 221 height 13
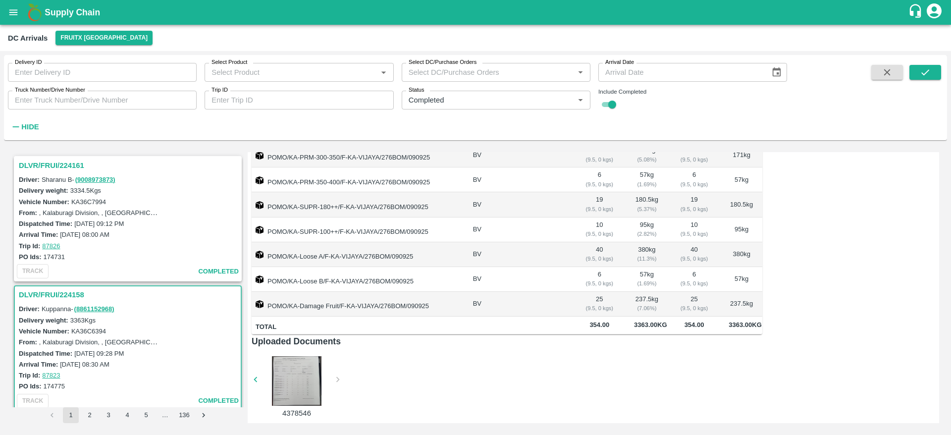
click at [51, 18] on h1 "Supply Chain" at bounding box center [477, 12] width 864 height 14
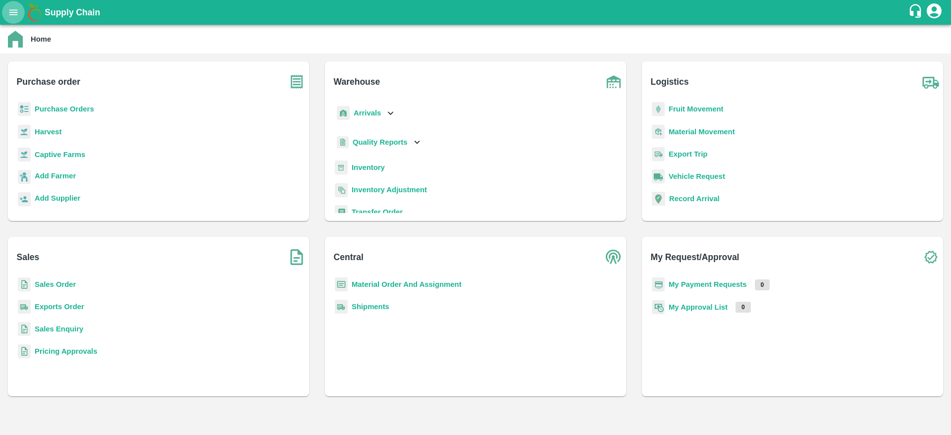
click at [16, 9] on icon "open drawer" at bounding box center [13, 11] width 8 height 5
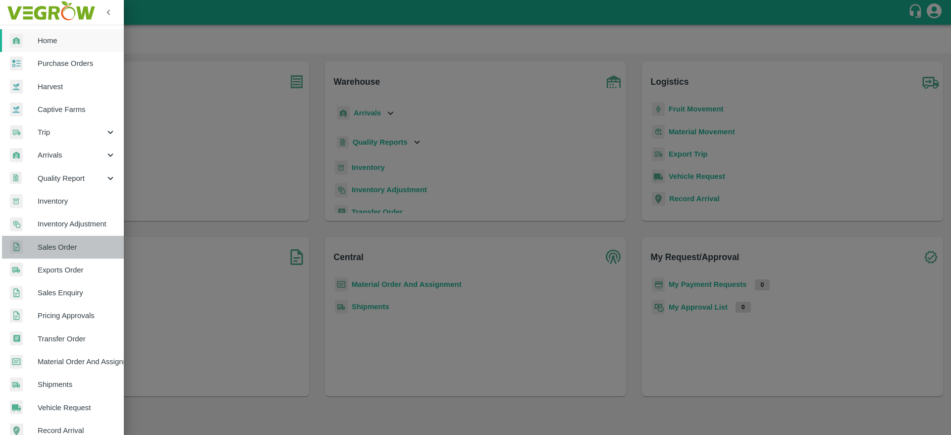
click at [73, 251] on span "Sales Order" at bounding box center [77, 247] width 78 height 11
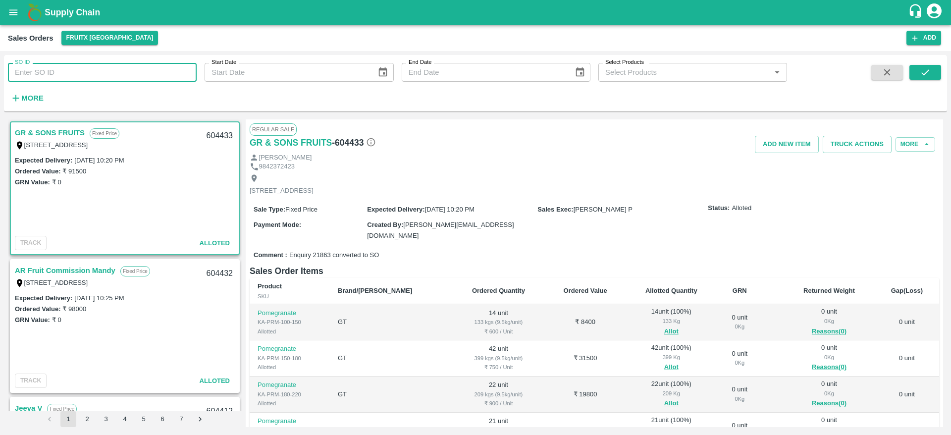
click at [53, 69] on input "SO ID" at bounding box center [102, 72] width 189 height 19
type input "604109"
click at [917, 72] on button "submit" at bounding box center [926, 72] width 32 height 15
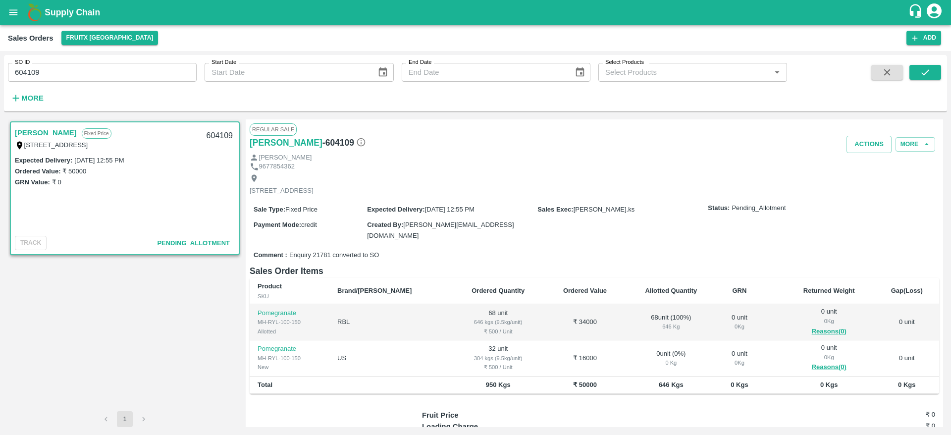
click at [652, 320] on div "68 unit ( 100 %) 646 Kg" at bounding box center [671, 322] width 76 height 18
click at [30, 131] on link "Manikandan" at bounding box center [46, 132] width 62 height 13
